Goal: Task Accomplishment & Management: Manage account settings

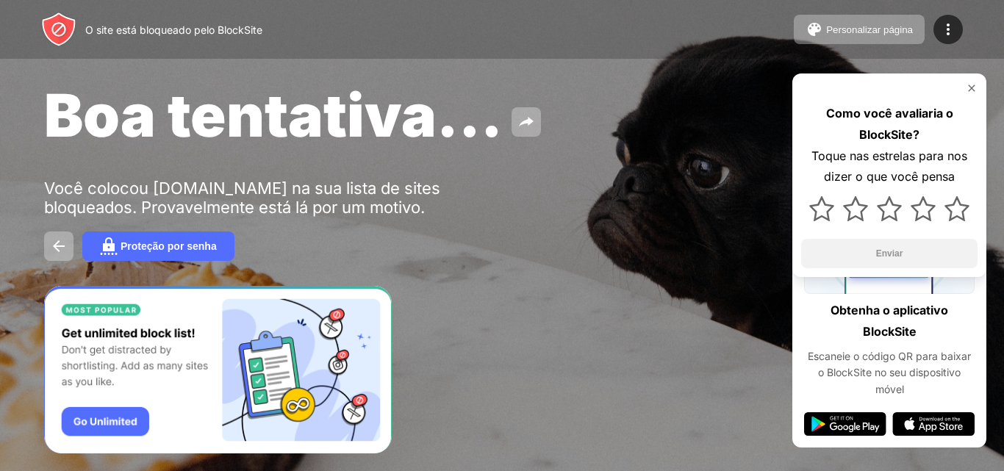
click at [430, 87] on font "Boa tentativa..." at bounding box center [273, 114] width 458 height 71
